Goal: Transaction & Acquisition: Purchase product/service

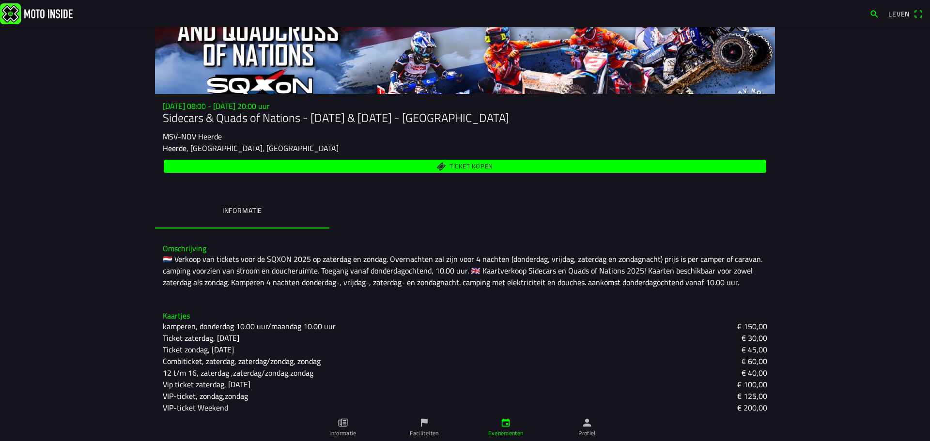
scroll to position [73, 0]
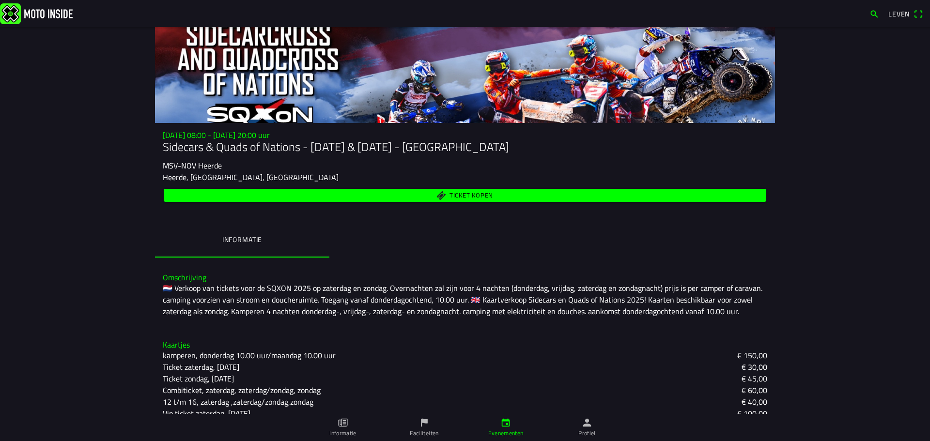
scroll to position [73, 0]
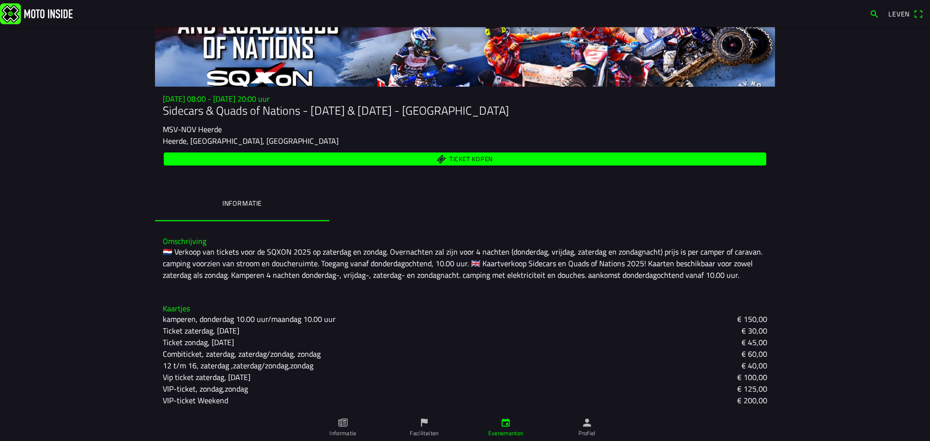
click at [346, 421] on icon "papier" at bounding box center [343, 422] width 3 height 5
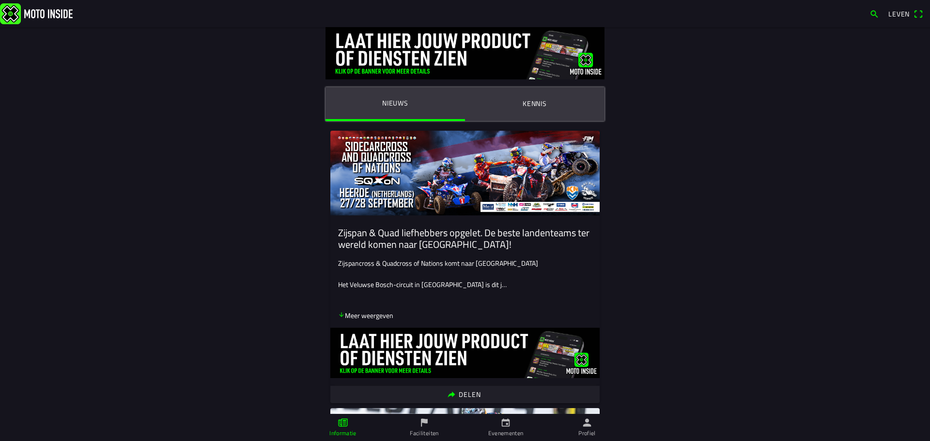
click at [463, 272] on div "Zijspancross & Quadcross of Nations komt naar Heerde Het Veluwse Bosch-circuit …" at bounding box center [465, 279] width 254 height 43
click at [361, 317] on font "Meer weergeven" at bounding box center [369, 315] width 48 height 10
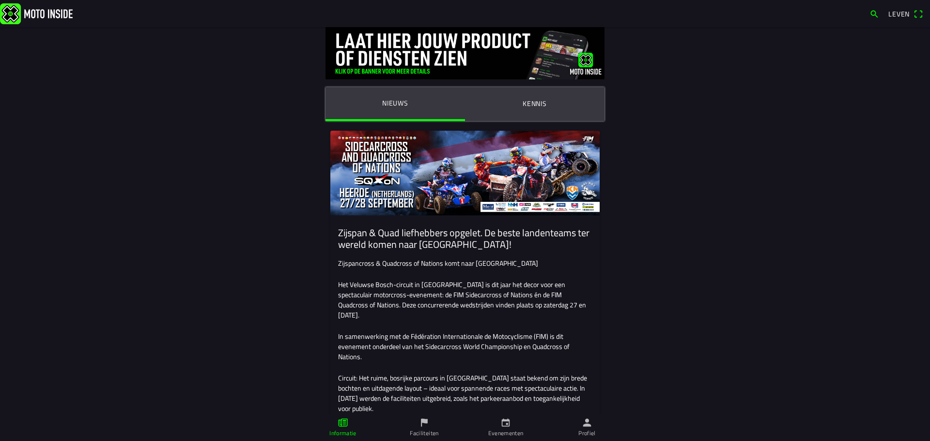
click at [528, 104] on font "Kennis" at bounding box center [534, 103] width 24 height 10
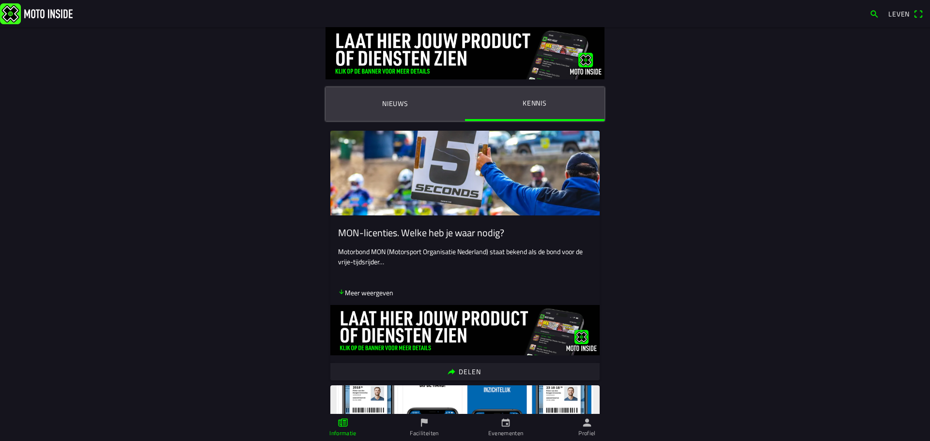
click at [396, 104] on font "Nieuws" at bounding box center [395, 103] width 26 height 10
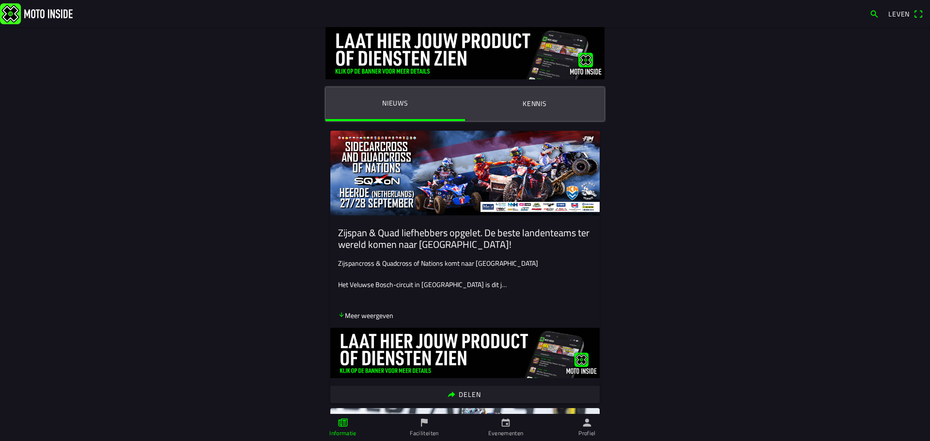
click at [920, 14] on span "Leven" at bounding box center [905, 13] width 35 height 15
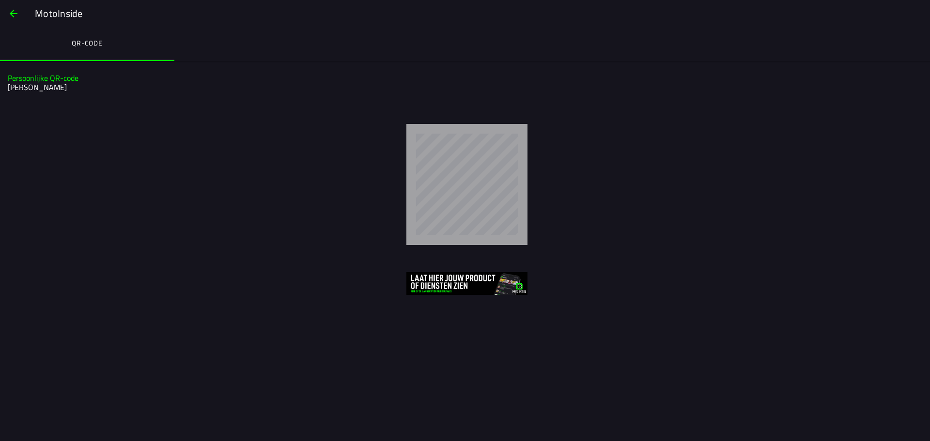
click at [14, 13] on span "button" at bounding box center [14, 13] width 12 height 23
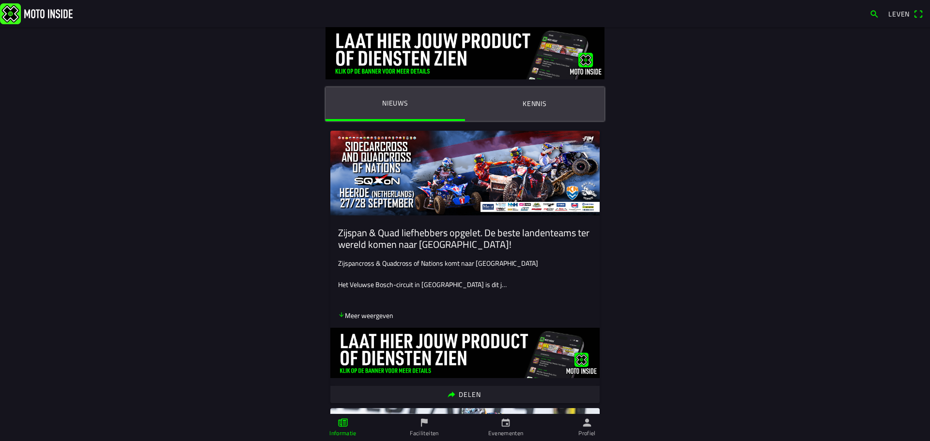
click at [16, 14] on img at bounding box center [36, 13] width 73 height 21
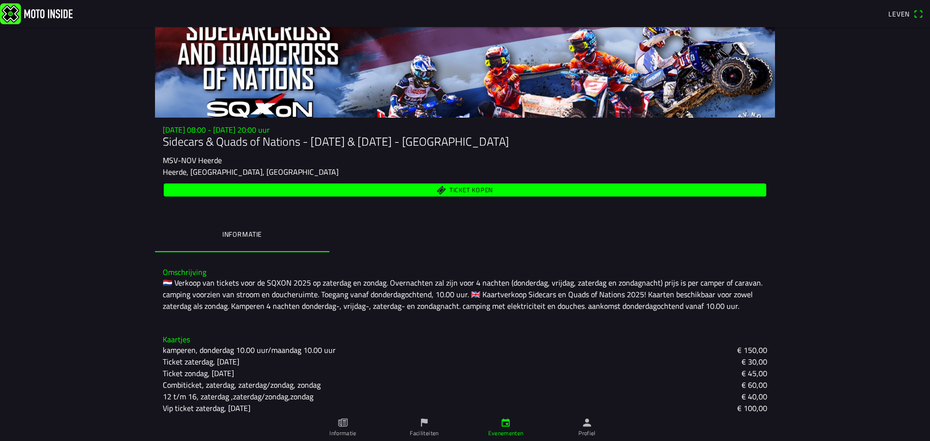
scroll to position [73, 0]
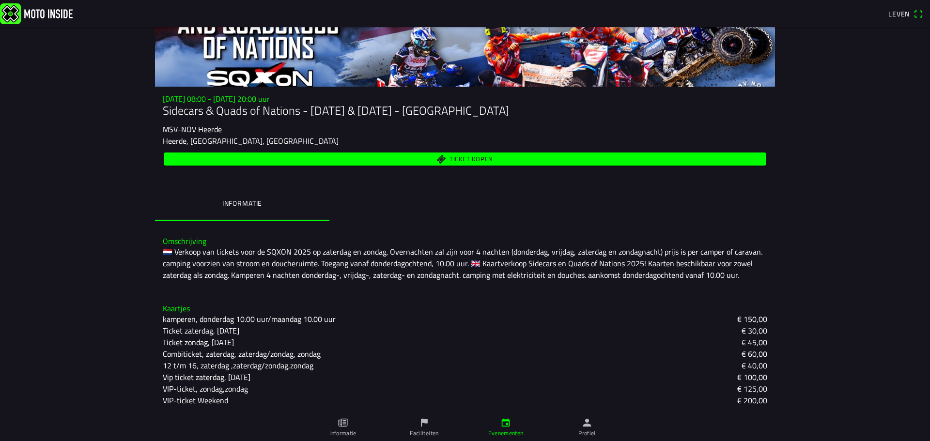
click at [751, 352] on font "€ 60,00" at bounding box center [754, 354] width 26 height 12
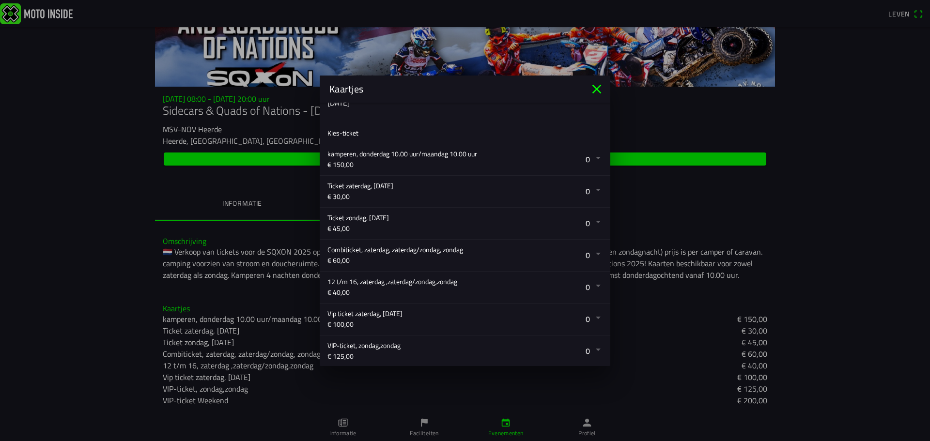
scroll to position [144, 0]
click at [592, 251] on button "button" at bounding box center [468, 253] width 283 height 31
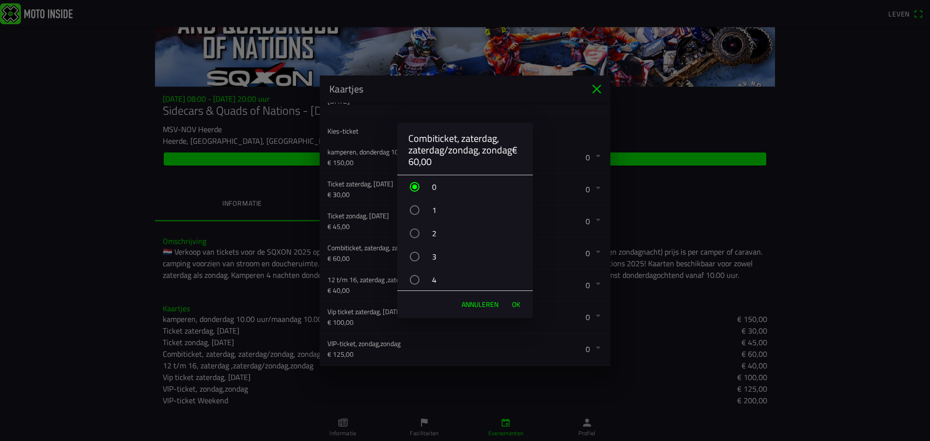
click at [434, 231] on font "2" at bounding box center [434, 234] width 4 height 12
click at [516, 303] on font "OK" at bounding box center [516, 304] width 8 height 10
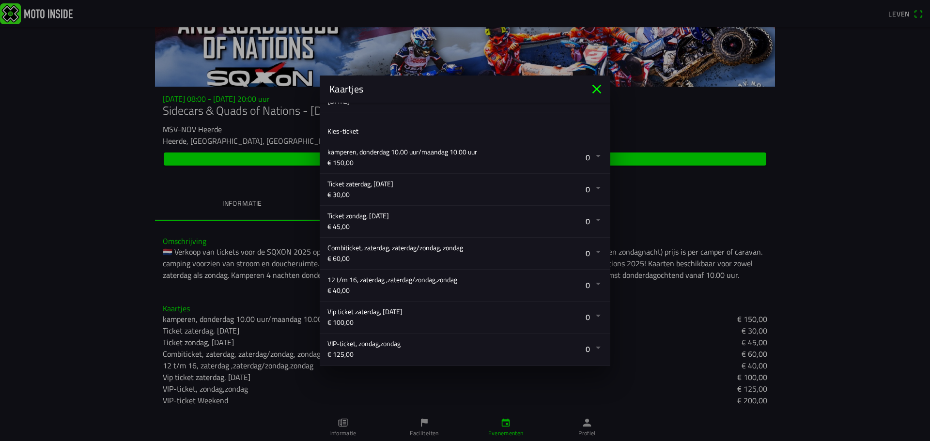
click at [595, 86] on icon "dichtbij" at bounding box center [596, 88] width 15 height 15
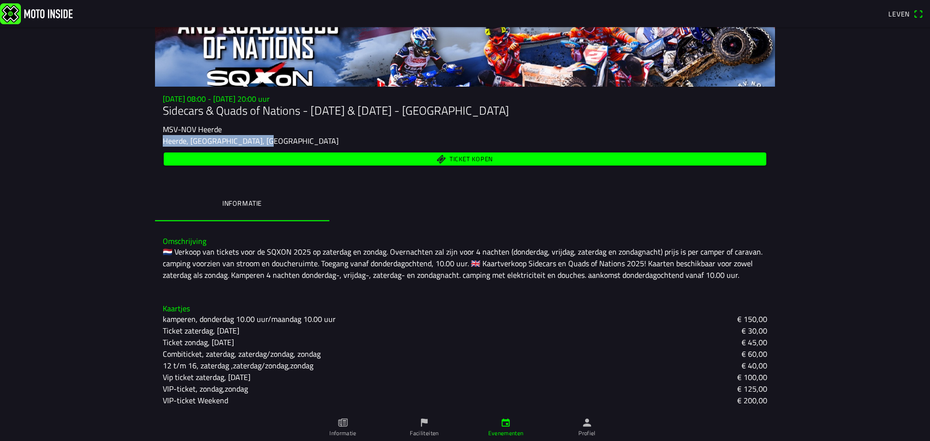
drag, startPoint x: 929, startPoint y: 180, endPoint x: 920, endPoint y: 120, distance: 61.1
click at [920, 120] on main "za 27 sep. - 08:00 - zo 28 sep. - 20:00 uur Sidecars & Quads of Nations - 27 & …" at bounding box center [465, 234] width 930 height 414
click at [459, 161] on font "Ticket kopen" at bounding box center [471, 159] width 44 height 10
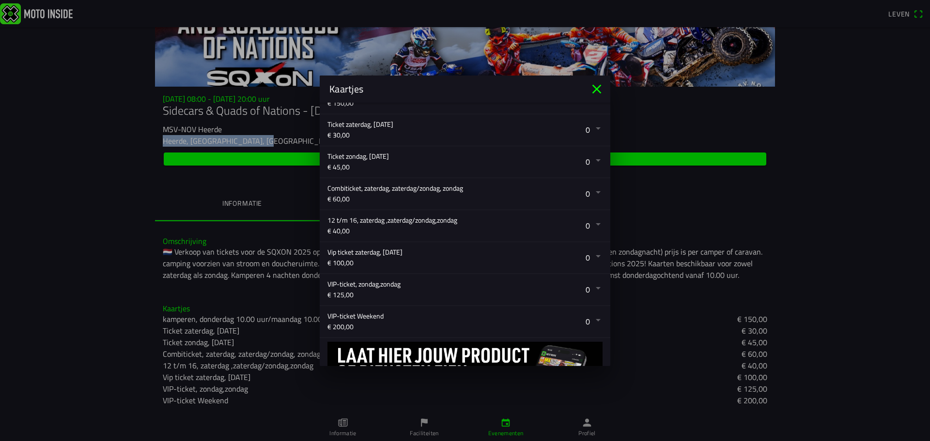
scroll to position [219, 0]
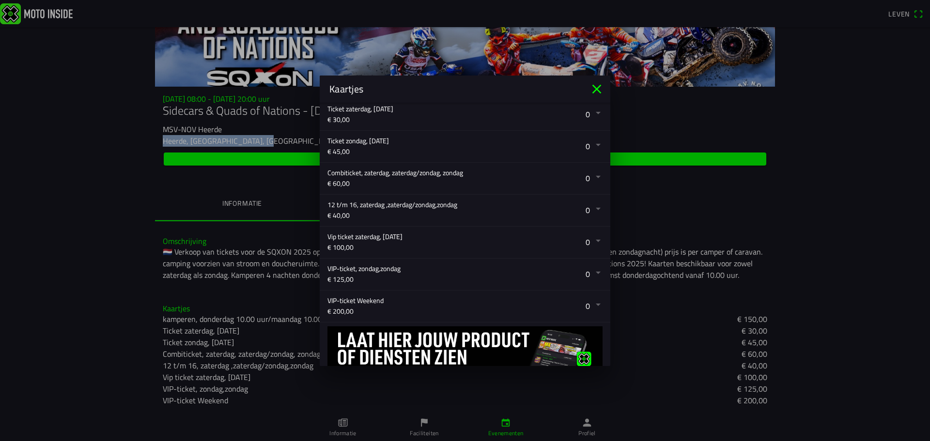
click at [591, 176] on button "button" at bounding box center [468, 178] width 283 height 31
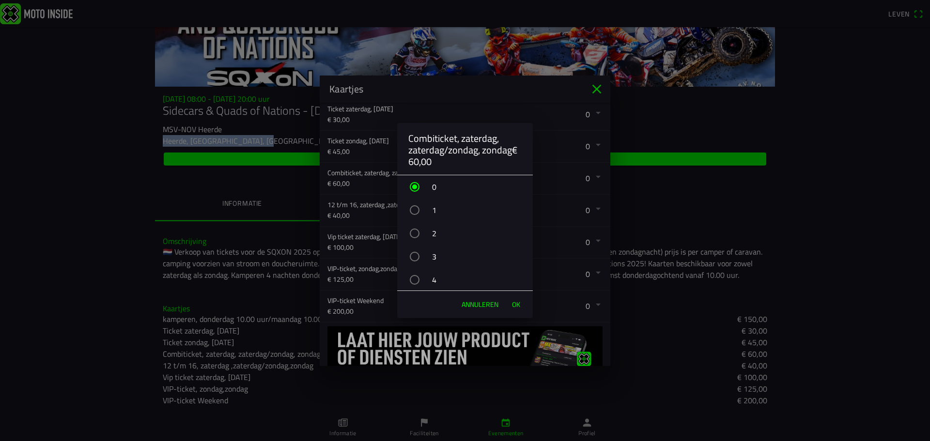
click at [412, 234] on div "button" at bounding box center [415, 234] width 10 height 10
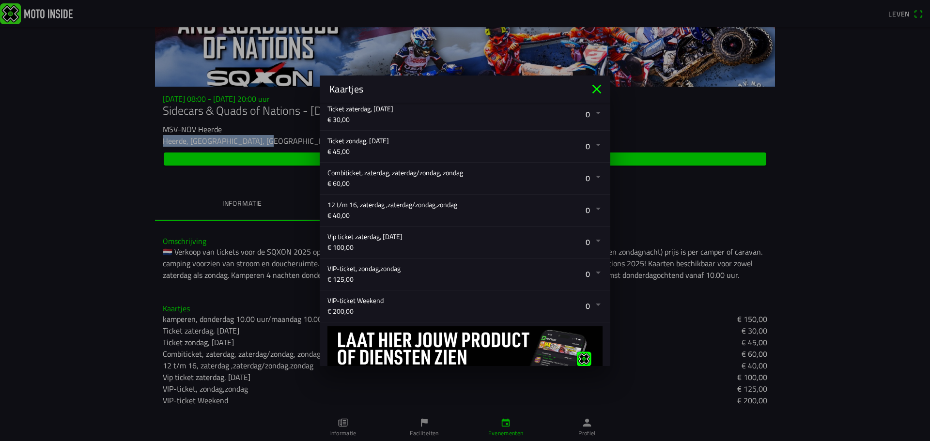
drag, startPoint x: 609, startPoint y: 262, endPoint x: 618, endPoint y: 312, distance: 50.2
click at [590, 176] on button "button" at bounding box center [468, 178] width 283 height 31
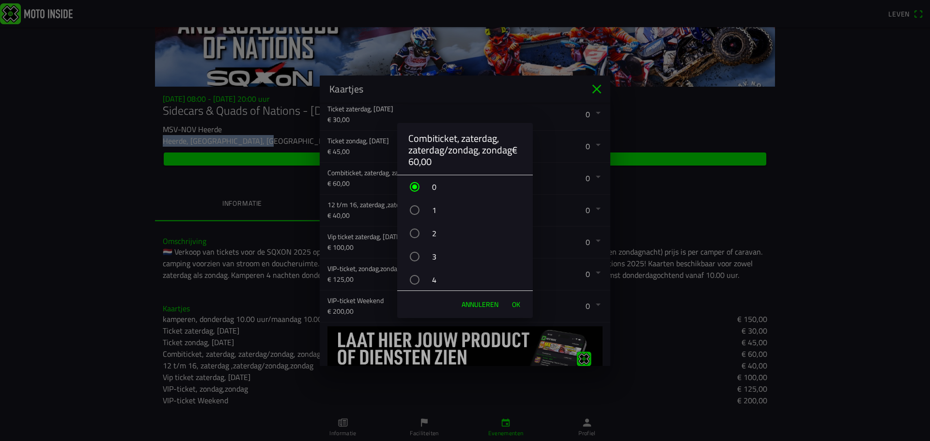
click at [434, 234] on font "2" at bounding box center [434, 234] width 4 height 12
click at [515, 305] on font "OK" at bounding box center [516, 304] width 8 height 10
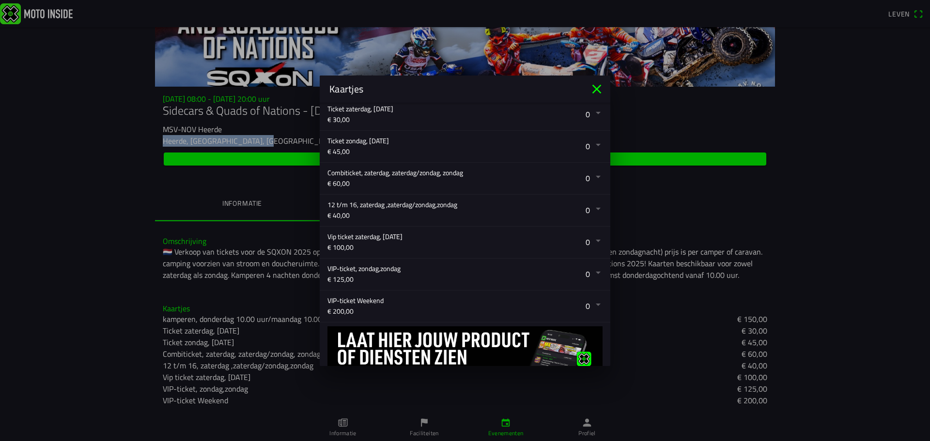
scroll to position [257, 0]
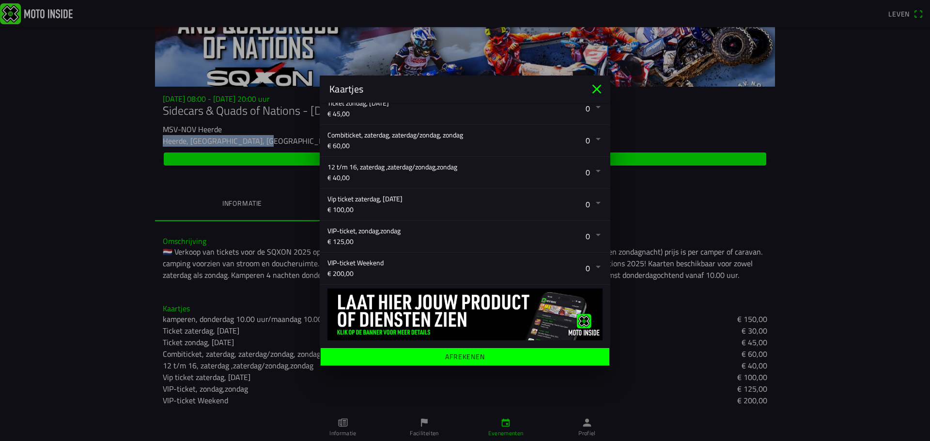
click at [467, 353] on font "Afrekenen" at bounding box center [465, 356] width 40 height 10
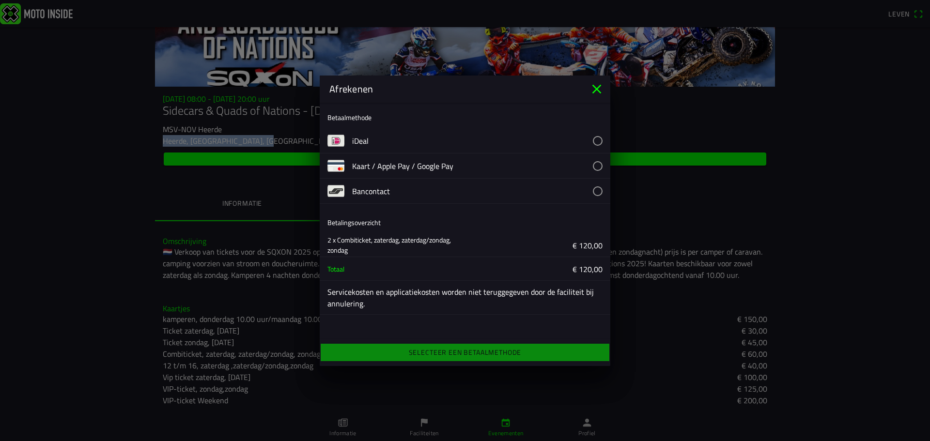
click at [594, 165] on button "button" at bounding box center [481, 165] width 258 height 25
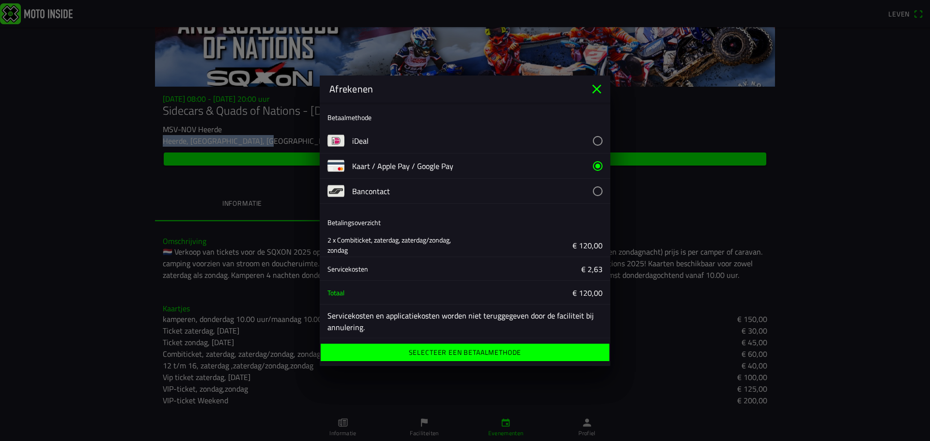
click at [498, 355] on font "Selecteer een betaalmethode" at bounding box center [465, 352] width 113 height 10
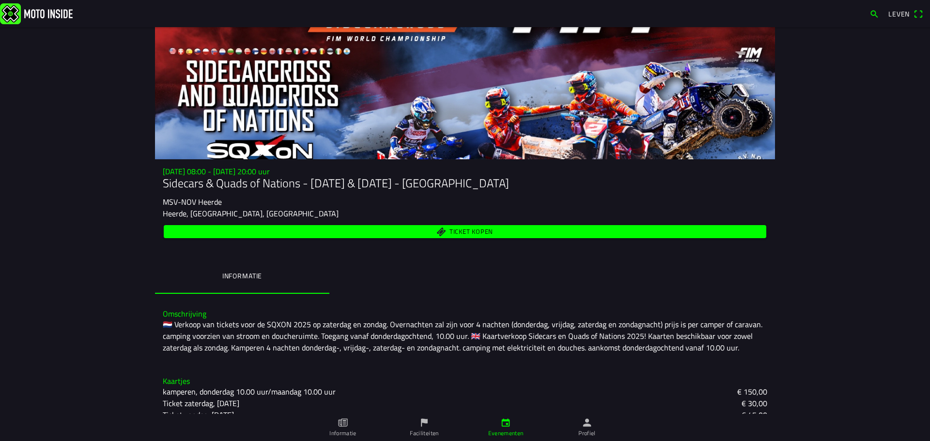
click at [921, 12] on span "Leven" at bounding box center [905, 13] width 35 height 15
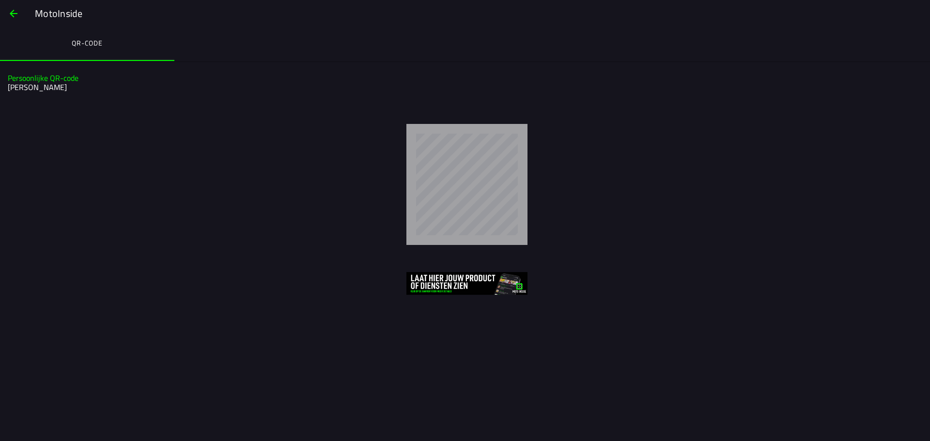
click at [15, 11] on span "button" at bounding box center [14, 13] width 12 height 23
